Goal: Register for event/course

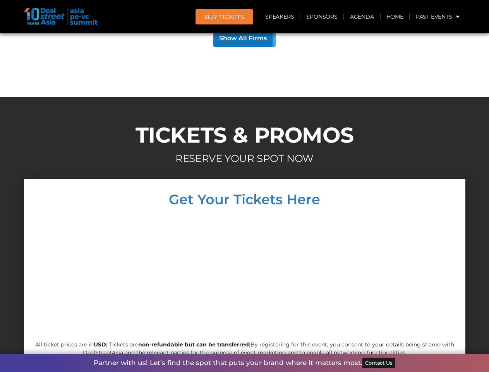
scroll to position [6754, 0]
